Goal: Transaction & Acquisition: Obtain resource

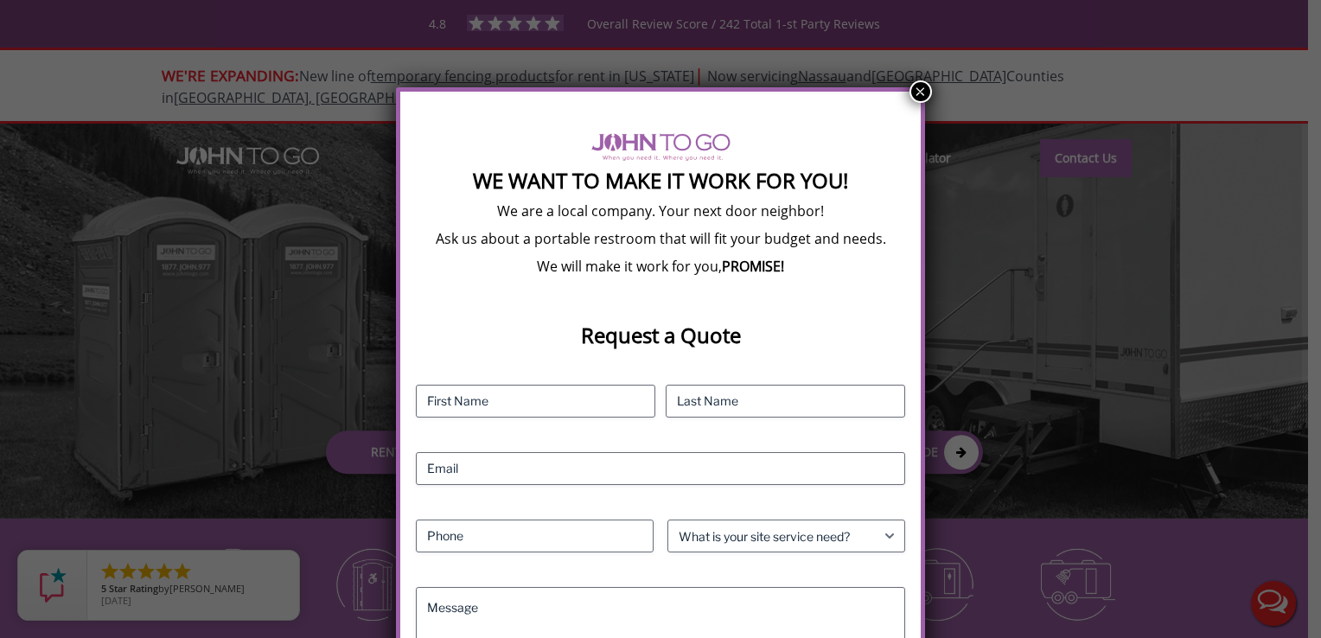
click at [918, 86] on button "×" at bounding box center [921, 91] width 22 height 22
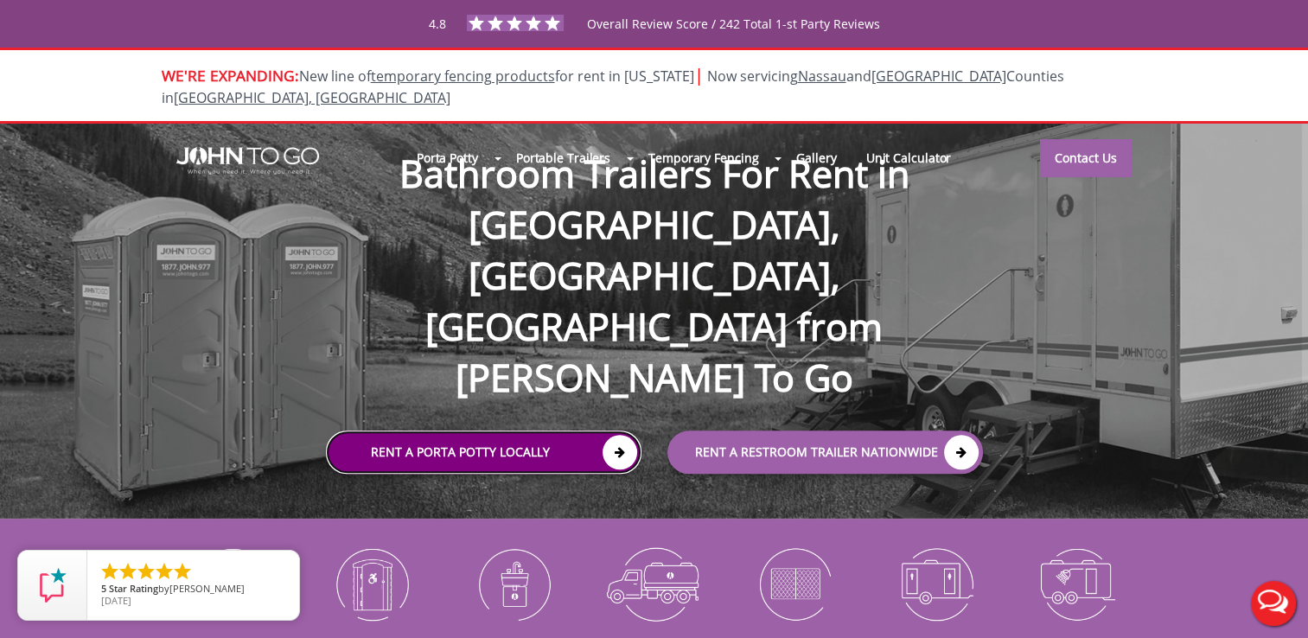
click at [542, 431] on link "Rent a Porta Potty Locally" at bounding box center [484, 452] width 316 height 43
